Goal: Task Accomplishment & Management: Use online tool/utility

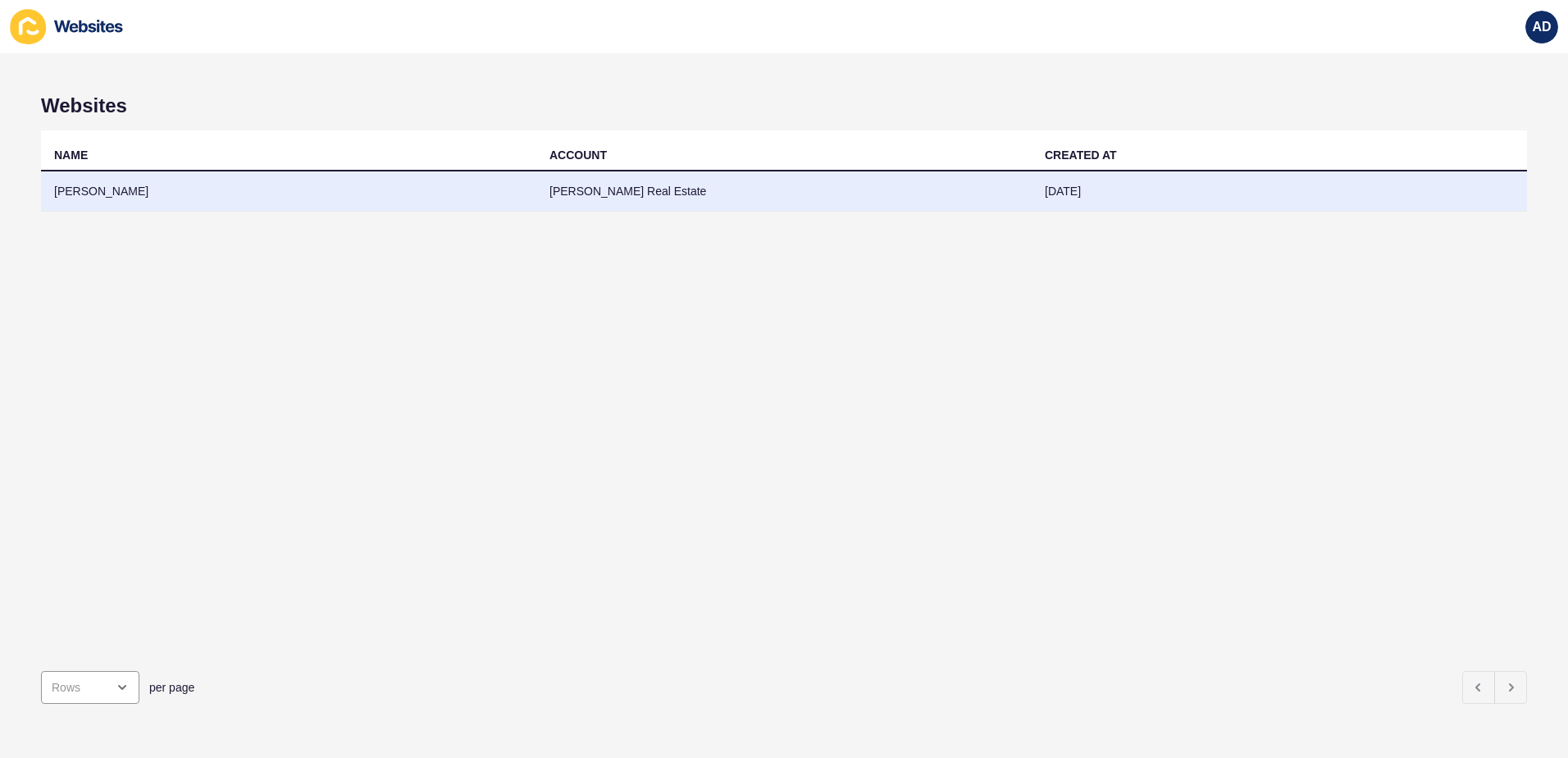
click at [100, 191] on td "[PERSON_NAME]" at bounding box center [289, 192] width 495 height 41
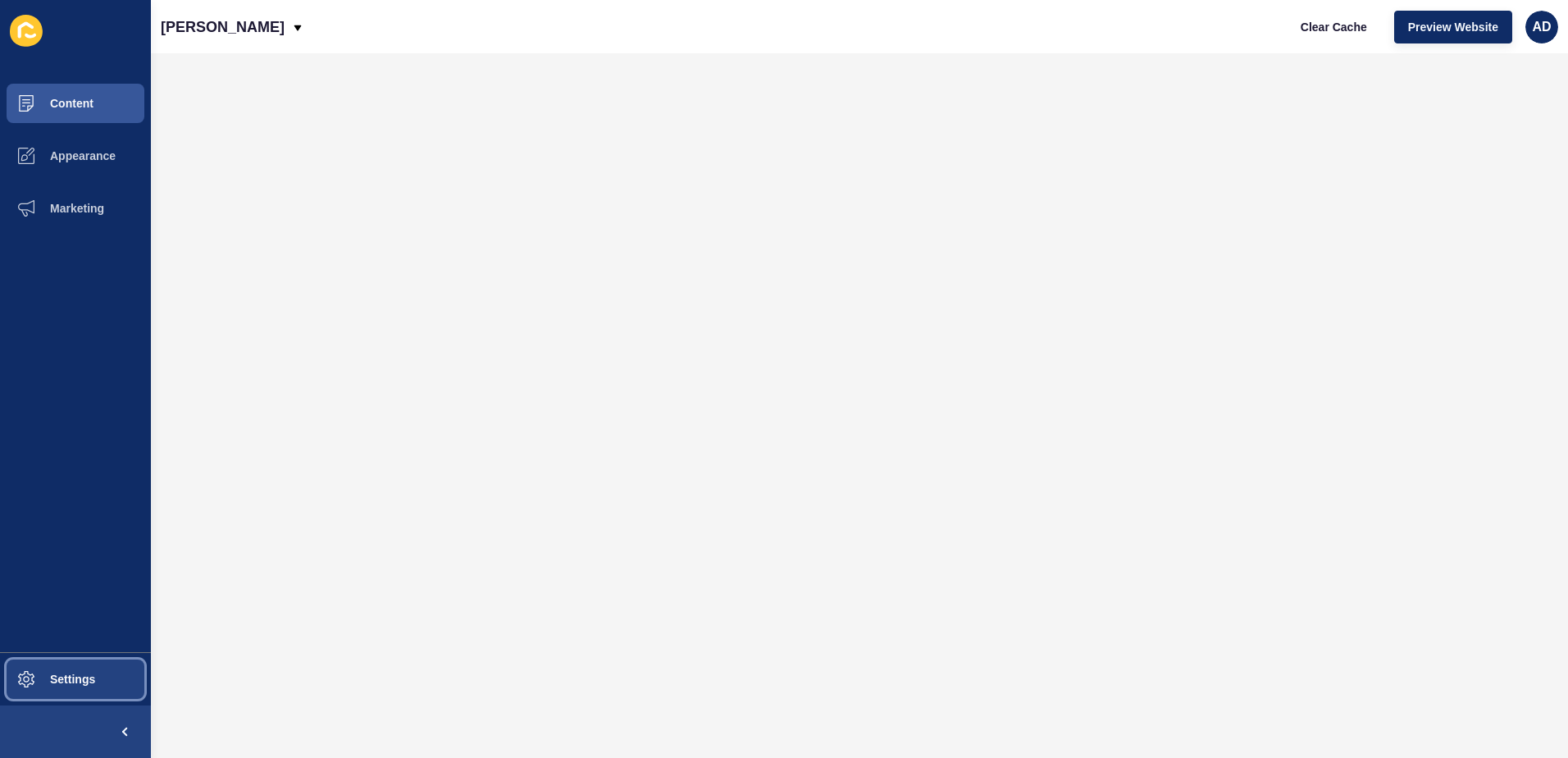
click at [58, 678] on span "Settings" at bounding box center [46, 679] width 98 height 13
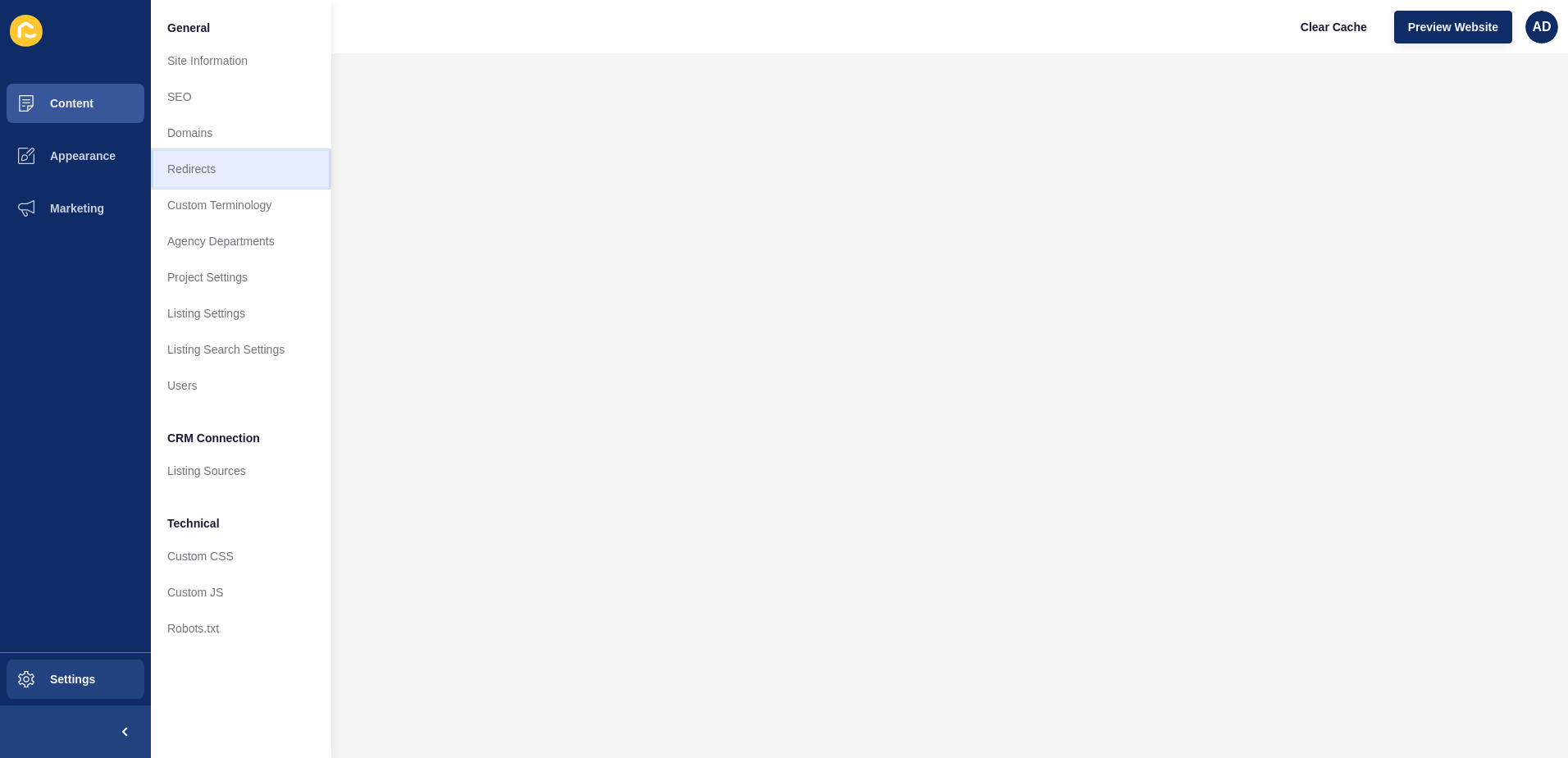
click at [226, 165] on link "Redirects" at bounding box center [240, 168] width 181 height 36
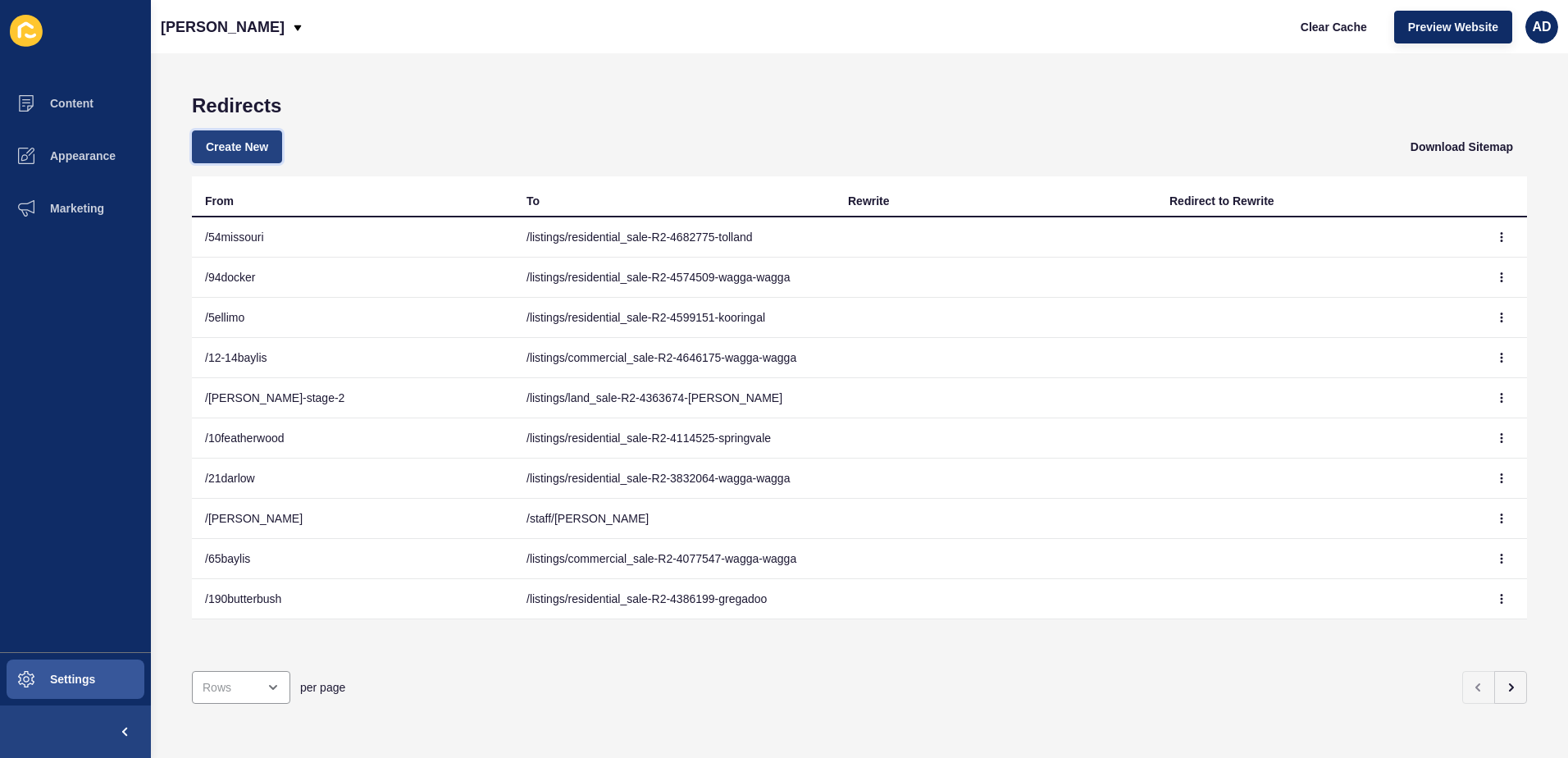
click at [235, 144] on span "Create New" at bounding box center [237, 146] width 63 height 17
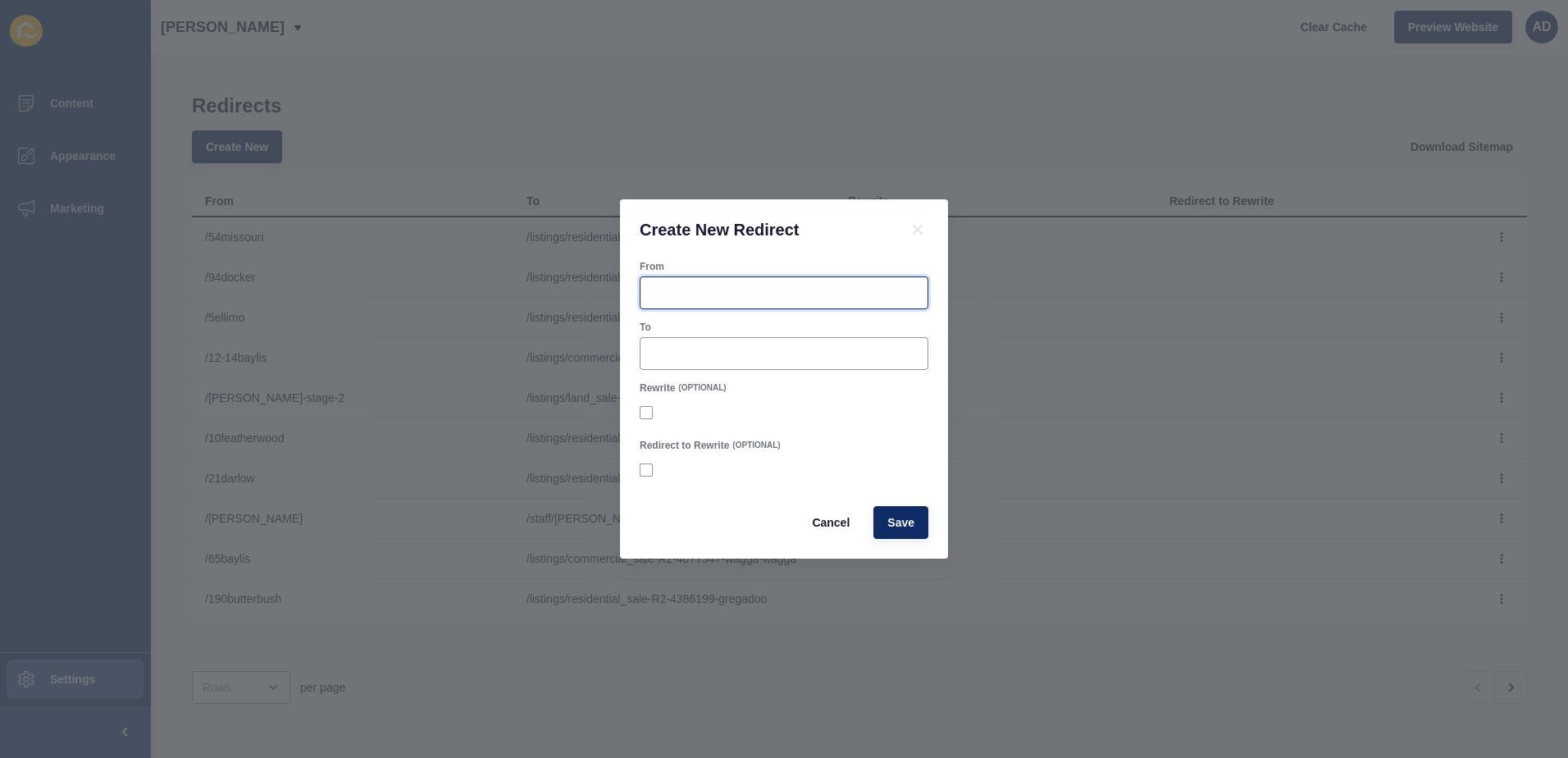
click at [708, 298] on input "From" at bounding box center [784, 293] width 268 height 17
paste input "[DOMAIN_NAME][URL]"
drag, startPoint x: 724, startPoint y: 291, endPoint x: 632, endPoint y: 291, distance: 92.0
click at [632, 291] on div "From /[DOMAIN_NAME][URL] To Rewrite (OPTIONAL) Redirect to Rewrite (OPTIONAL) C…" at bounding box center [784, 409] width 328 height 299
type input "/2-34ashmont"
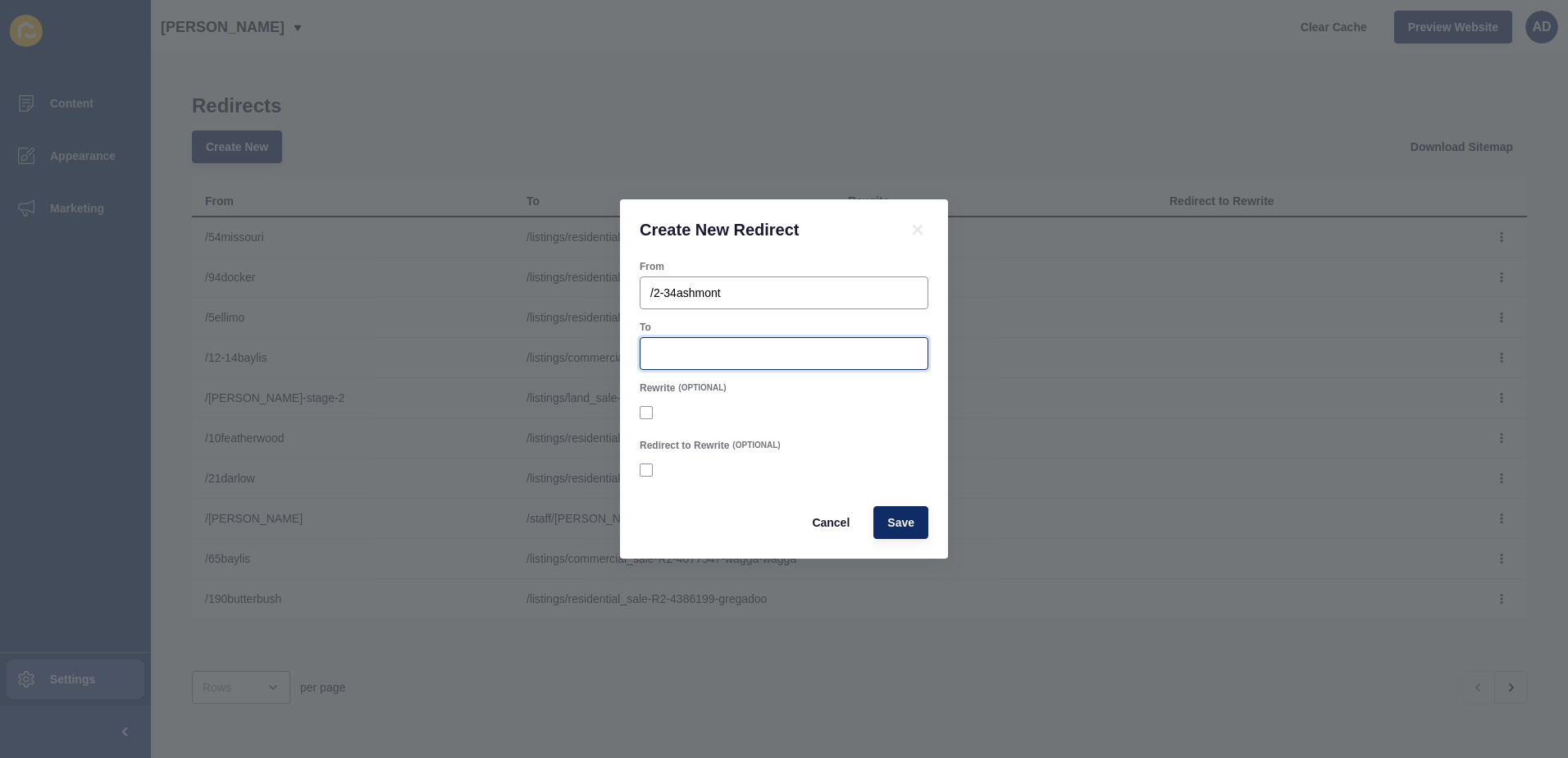
click at [684, 351] on input "To" at bounding box center [784, 353] width 268 height 17
paste input "[DOMAIN_NAME][URL]"
drag, startPoint x: 839, startPoint y: 355, endPoint x: 410, endPoint y: 353, distance: 429.0
click at [410, 353] on div "Create New Redirect From /2-34ashmont To [DOMAIN_NAME][URL] Rewrite (OPTIONAL) …" at bounding box center [784, 379] width 1568 height 758
paste input "[URL][DOMAIN_NAME]"
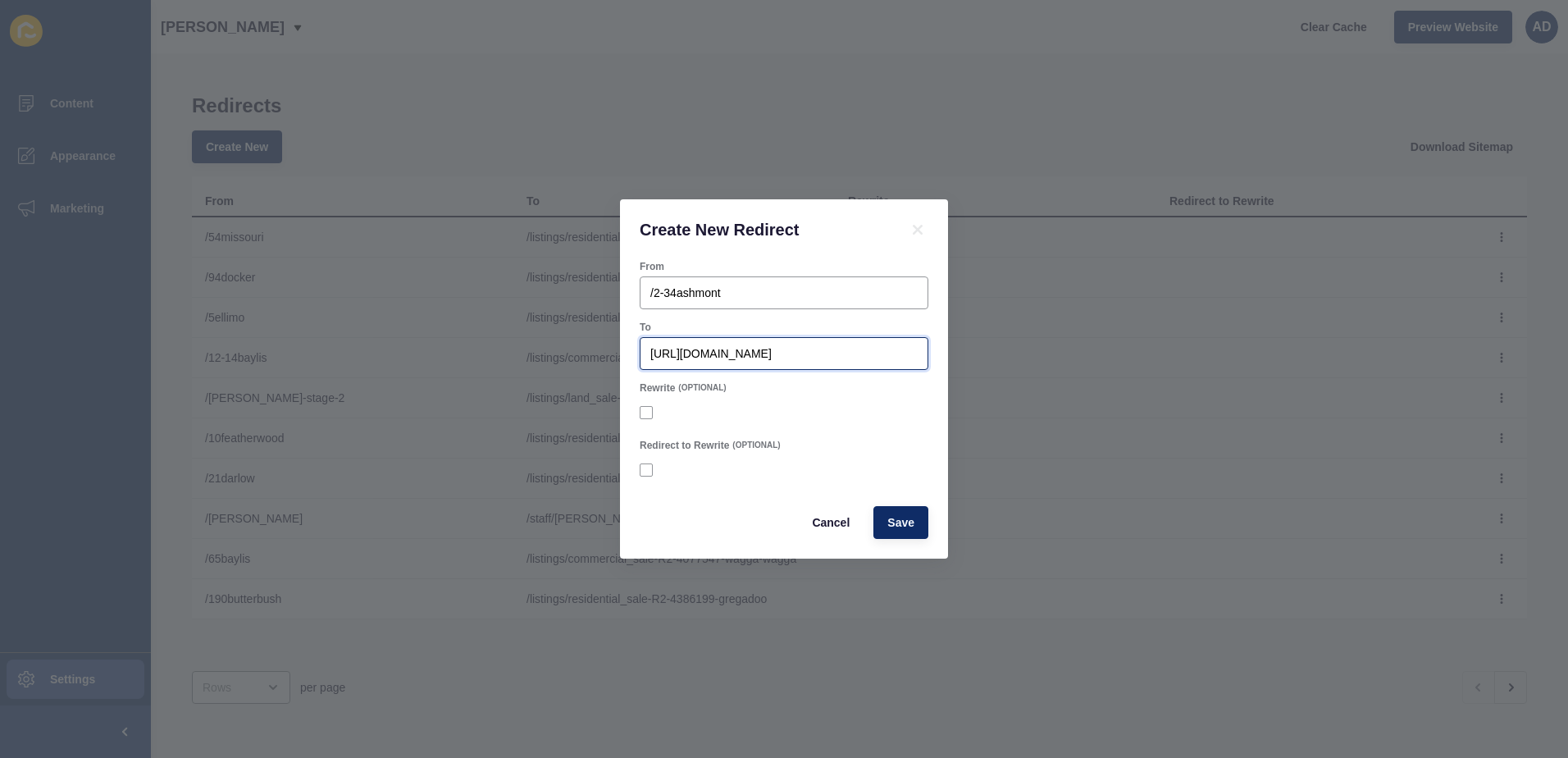
drag, startPoint x: 681, startPoint y: 355, endPoint x: 553, endPoint y: 362, distance: 128.2
click at [553, 362] on div "Create New Redirect From /2-34ashmont To [URL][DOMAIN_NAME] Rewrite (OPTIONAL) …" at bounding box center [784, 379] width 1568 height 758
type input "/listings/residential_sale-R2-4734761-[GEOGRAPHIC_DATA]"
click at [891, 531] on button "Save" at bounding box center [901, 522] width 55 height 33
